Goal: Transaction & Acquisition: Download file/media

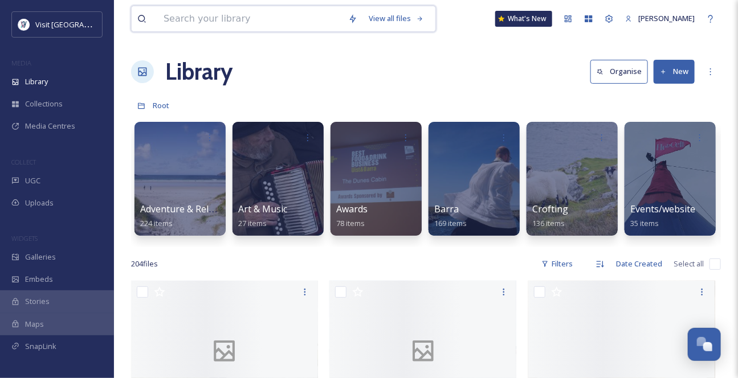
click at [198, 21] on input at bounding box center [250, 18] width 185 height 25
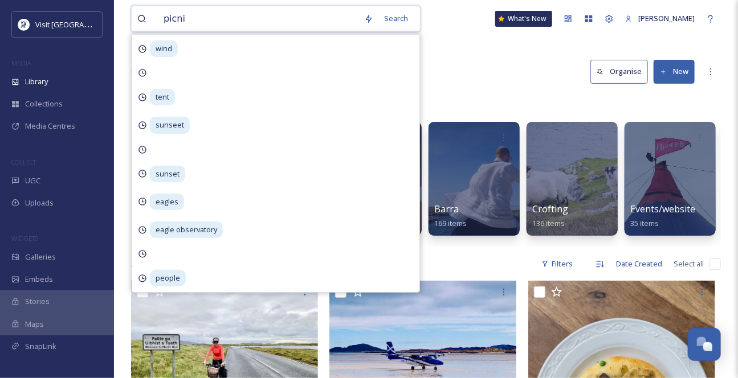
type input "picnic"
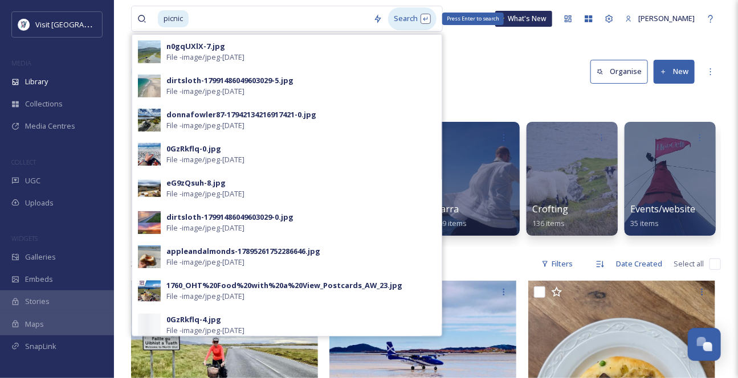
click at [417, 18] on div "Search Press Enter to search" at bounding box center [412, 18] width 48 height 22
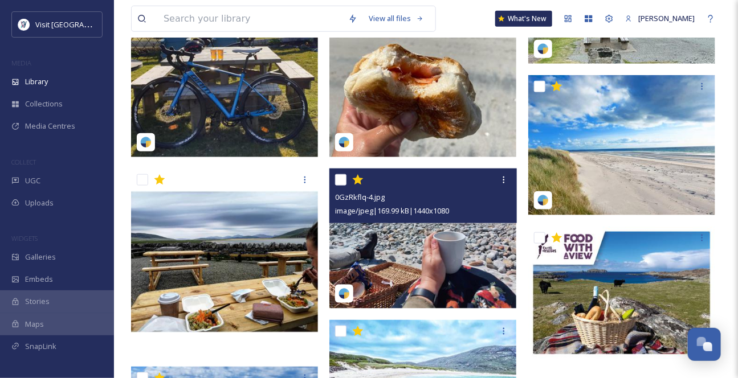
scroll to position [466, 0]
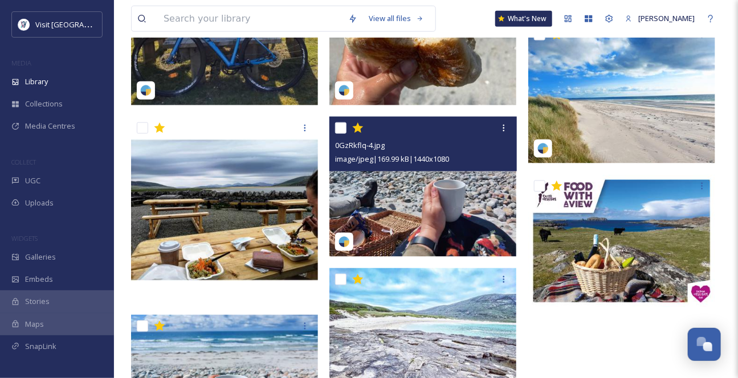
click at [460, 230] on img at bounding box center [422, 187] width 187 height 140
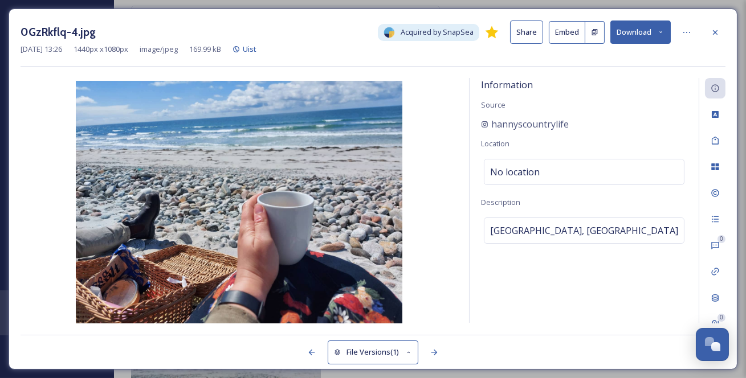
click at [667, 32] on button "Download" at bounding box center [640, 32] width 60 height 23
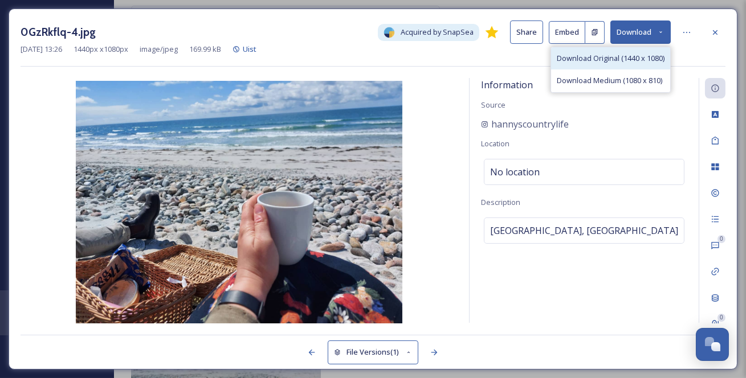
click at [629, 64] on span "Download Original (1440 x 1080)" at bounding box center [611, 58] width 108 height 11
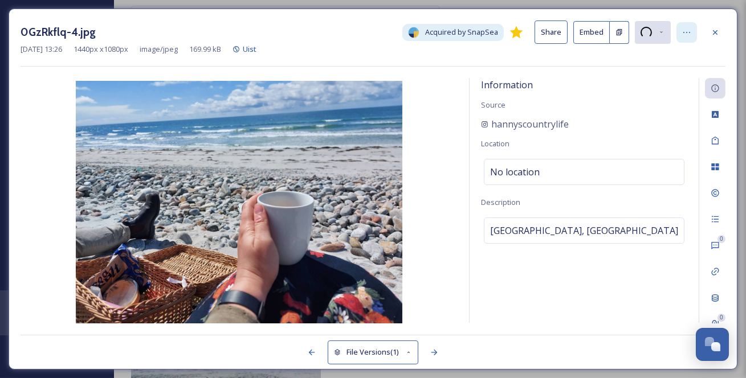
click at [686, 31] on icon at bounding box center [686, 32] width 9 height 9
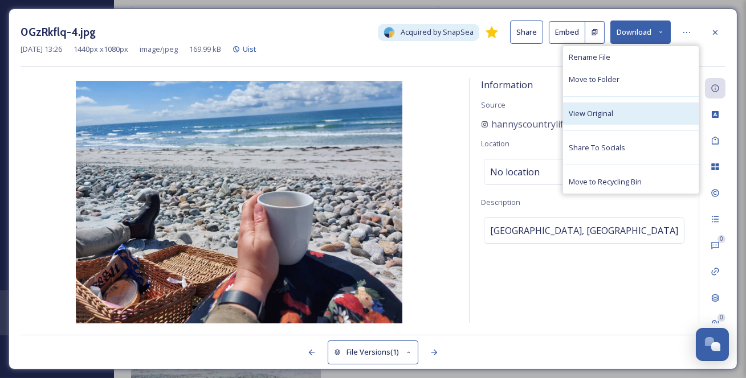
click at [613, 118] on span "View Original" at bounding box center [591, 113] width 44 height 11
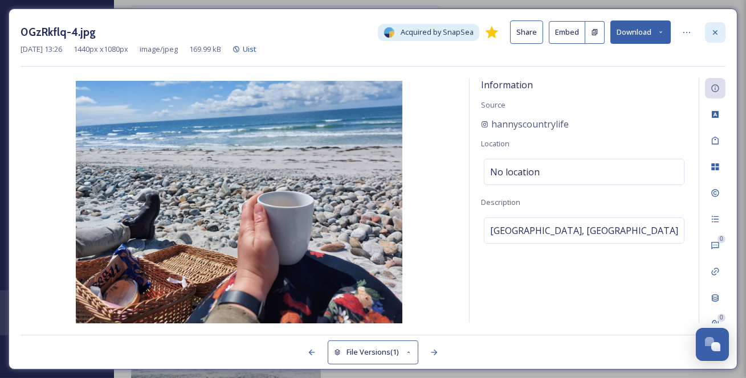
click at [715, 32] on icon at bounding box center [715, 32] width 5 height 5
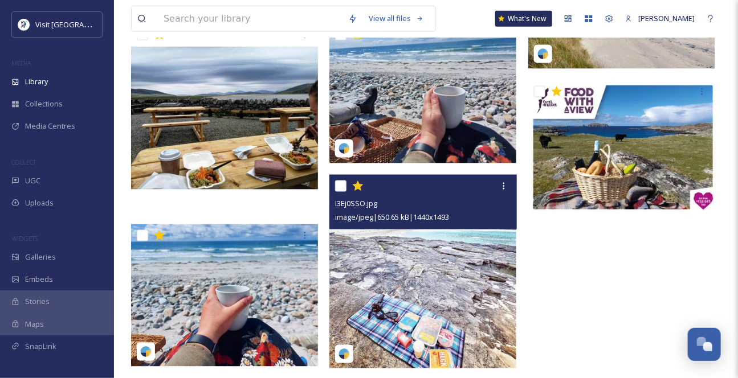
scroll to position [593, 0]
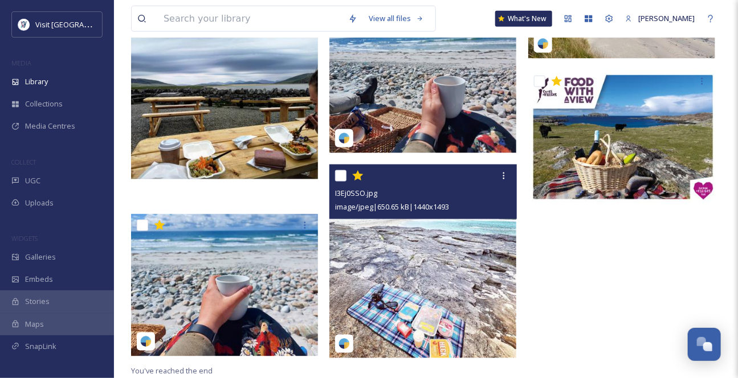
click at [462, 282] on img at bounding box center [422, 262] width 187 height 194
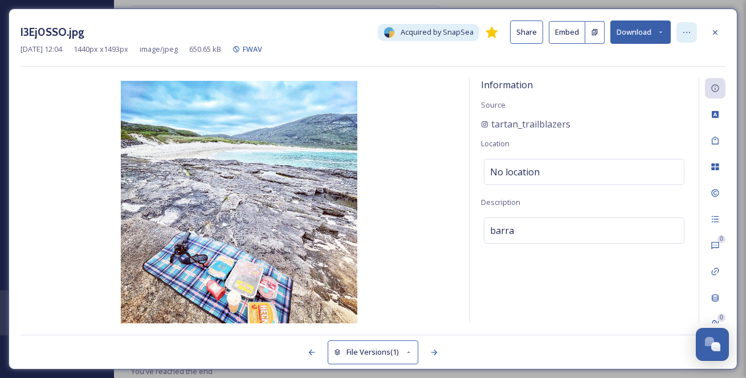
click at [691, 31] on icon at bounding box center [686, 32] width 9 height 9
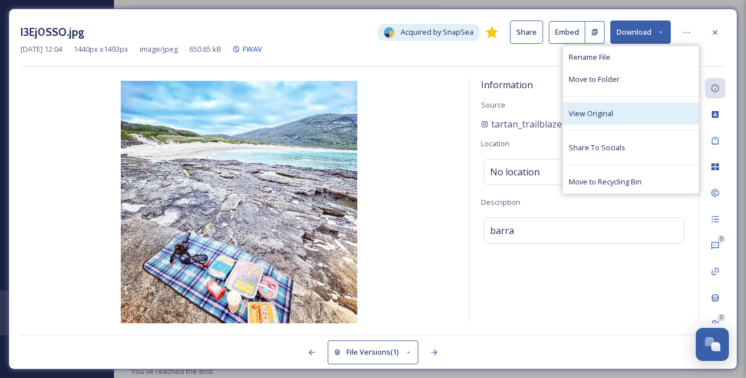
click at [639, 124] on div "View Original" at bounding box center [631, 114] width 136 height 22
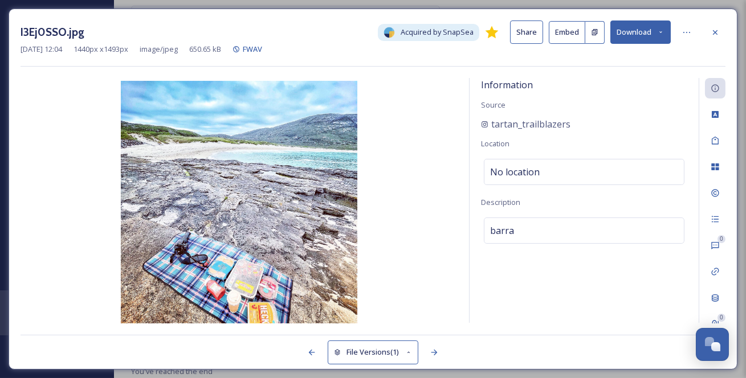
click at [658, 32] on icon at bounding box center [660, 31] width 7 height 7
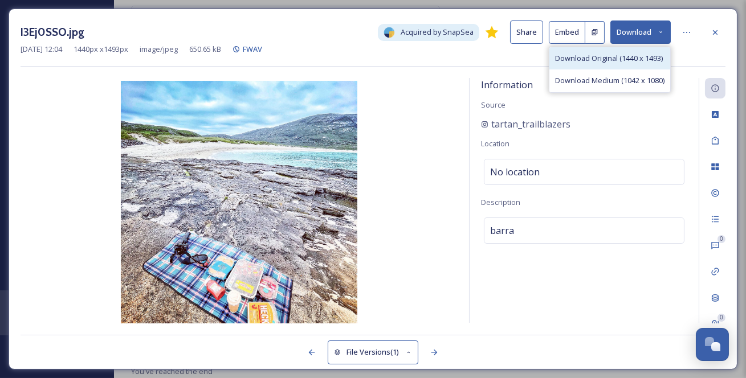
click at [626, 58] on span "Download Original (1440 x 1493)" at bounding box center [609, 58] width 108 height 11
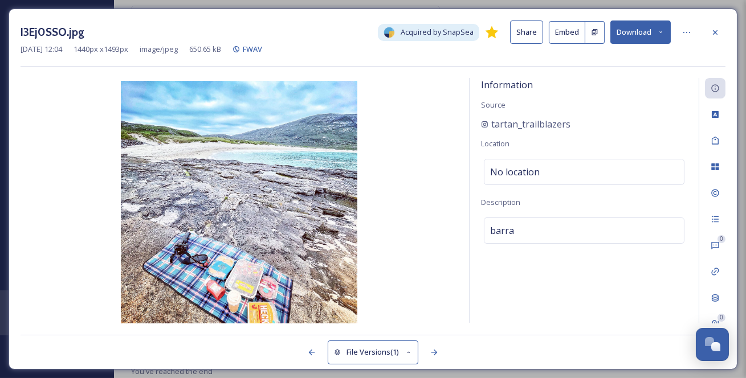
click at [614, 129] on div "tartan_trailblazers" at bounding box center [584, 124] width 206 height 14
drag, startPoint x: 610, startPoint y: 136, endPoint x: 490, endPoint y: 137, distance: 119.7
click at [490, 131] on div "tartan_trailblazers" at bounding box center [584, 124] width 206 height 14
click at [588, 107] on div "Information Source tartan_trailblazers Location No location Description barra" at bounding box center [584, 200] width 229 height 245
click at [689, 33] on icon at bounding box center [686, 32] width 9 height 9
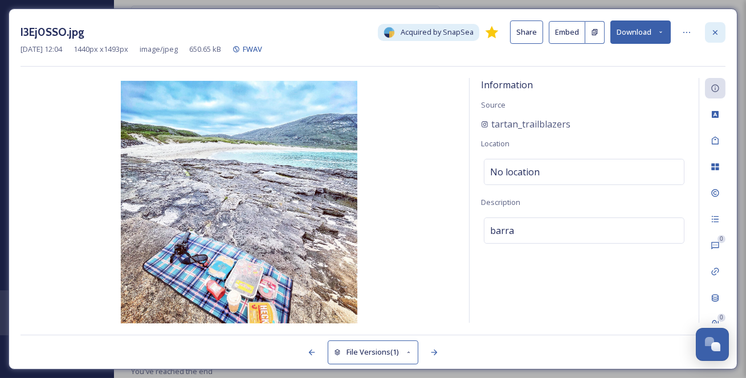
click at [716, 36] on icon at bounding box center [715, 32] width 9 height 9
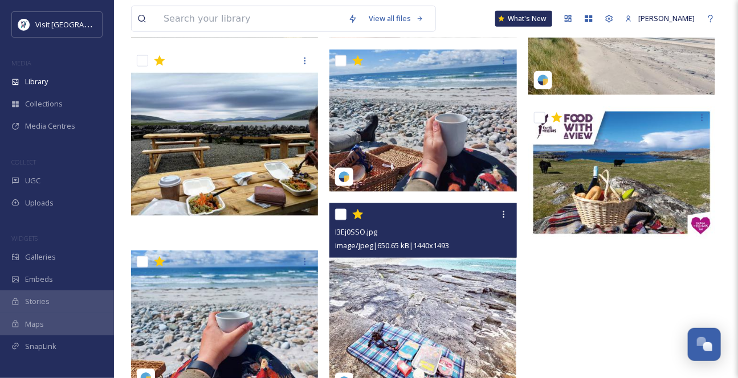
scroll to position [591, 0]
